Goal: Information Seeking & Learning: Learn about a topic

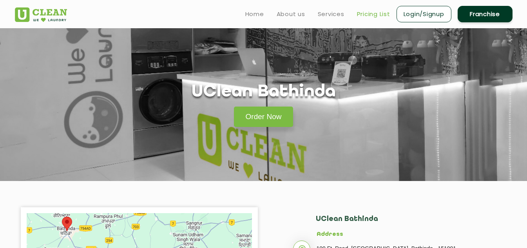
click at [373, 13] on link "Pricing List" at bounding box center [373, 13] width 33 height 9
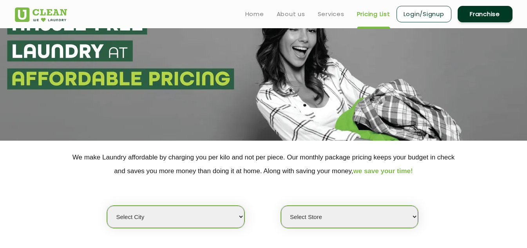
scroll to position [118, 0]
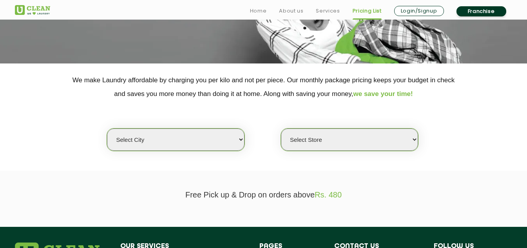
click at [186, 142] on select "Select city [GEOGRAPHIC_DATA] [GEOGRAPHIC_DATA] [GEOGRAPHIC_DATA] [GEOGRAPHIC_D…" at bounding box center [175, 140] width 137 height 22
select select "7"
click at [107, 129] on select "Select city [GEOGRAPHIC_DATA] [GEOGRAPHIC_DATA] [GEOGRAPHIC_DATA] [GEOGRAPHIC_D…" at bounding box center [175, 140] width 137 height 22
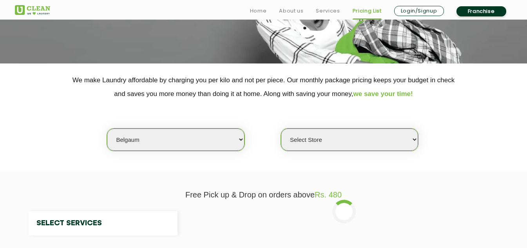
select select "0"
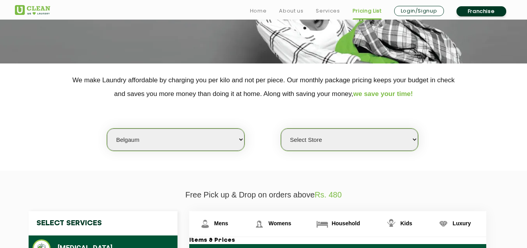
click at [161, 132] on select "Select city [GEOGRAPHIC_DATA] [GEOGRAPHIC_DATA] [GEOGRAPHIC_DATA] [GEOGRAPHIC_D…" at bounding box center [175, 140] width 137 height 22
select select "61"
click at [107, 129] on select "Select city [GEOGRAPHIC_DATA] [GEOGRAPHIC_DATA] [GEOGRAPHIC_DATA] [GEOGRAPHIC_D…" at bounding box center [175, 140] width 137 height 22
click at [318, 136] on select "Select Store [GEOGRAPHIC_DATA](TEST) UClean Bathinda" at bounding box center [349, 140] width 137 height 22
select select "341"
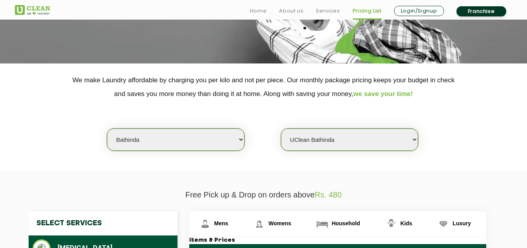
click at [281, 129] on select "Select Store [GEOGRAPHIC_DATA](TEST) UClean Bathinda" at bounding box center [349, 140] width 137 height 22
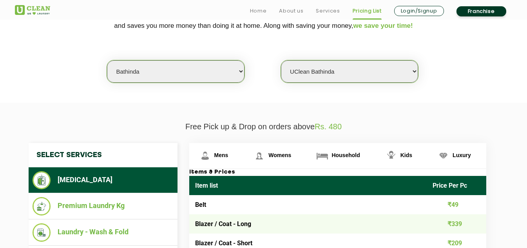
scroll to position [274, 0]
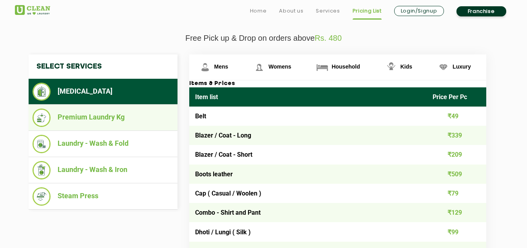
click at [77, 112] on li "Premium Laundry Kg" at bounding box center [103, 118] width 141 height 18
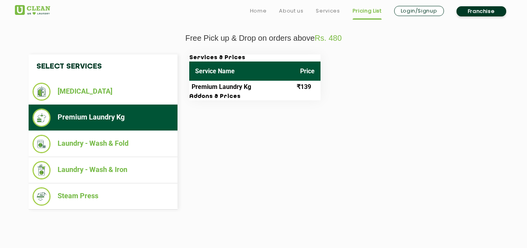
click at [222, 91] on td "Premium Laundry Kg" at bounding box center [241, 87] width 105 height 13
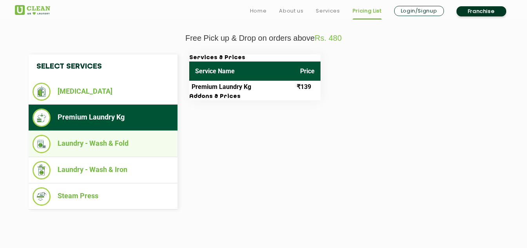
click at [126, 145] on li "Laundry - Wash & Fold" at bounding box center [103, 144] width 141 height 18
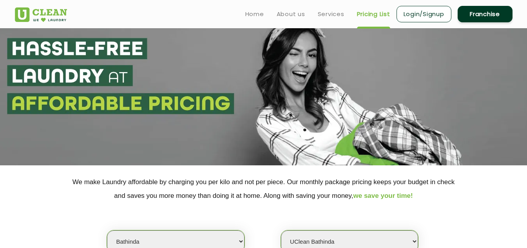
scroll to position [0, 0]
